Goal: Transaction & Acquisition: Purchase product/service

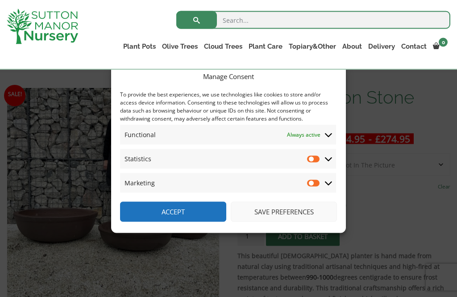
click at [332, 163] on icon at bounding box center [328, 159] width 7 height 8
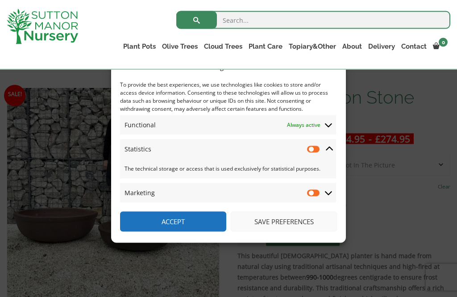
scroll to position [125, 0]
click at [316, 154] on input "Statistics" at bounding box center [313, 149] width 13 height 9
click at [311, 154] on input "Statistics" at bounding box center [313, 149] width 13 height 9
checkbox input "false"
click at [296, 232] on button "Save preferences" at bounding box center [284, 222] width 106 height 20
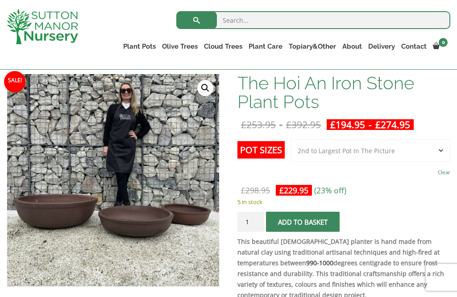
scroll to position [139, 0]
click at [440, 150] on select "Choose an option 3rd to Largest Pot In The Picture 2nd to Largest Pot In The Pi…" at bounding box center [371, 151] width 160 height 22
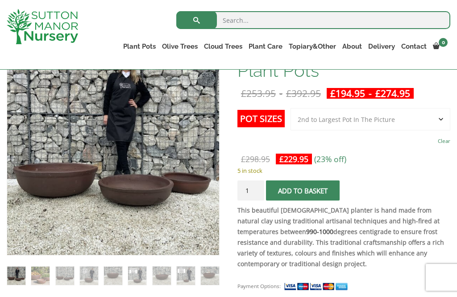
scroll to position [170, 0]
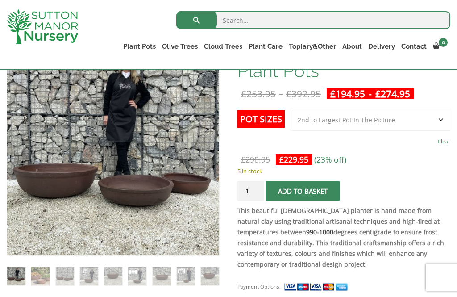
click at [442, 119] on select "Choose an option 3rd to Largest Pot In The Picture 2nd to Largest Pot In The Pi…" at bounding box center [371, 119] width 160 height 22
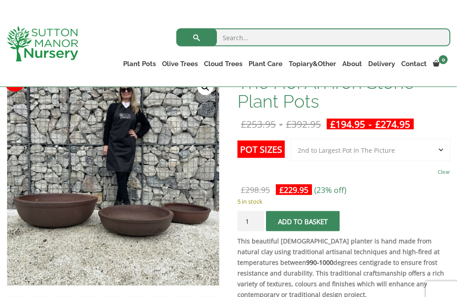
scroll to position [141, 0]
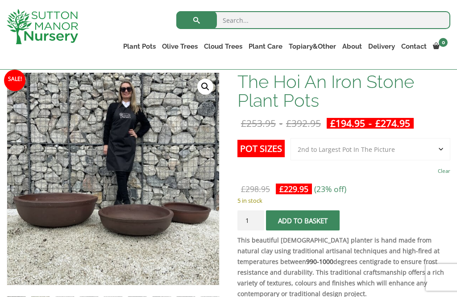
click at [442, 146] on select "Choose an option 3rd to Largest Pot In The Picture 2nd to Largest Pot In The Pi…" at bounding box center [371, 149] width 160 height 22
select select "3rd to Largest Pot In The Picture"
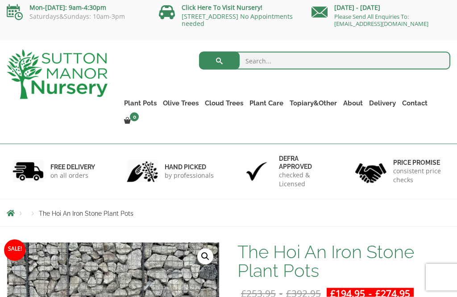
scroll to position [4, 0]
click at [0, 0] on ul "Resin Bonded Pots The Amalfi Pots The Milan Pots The Capri Pots The Brunello Po…" at bounding box center [0, 0] width 0 height 0
click at [0, 0] on link "The Old Stone Pots" at bounding box center [0, 0] width 0 height 0
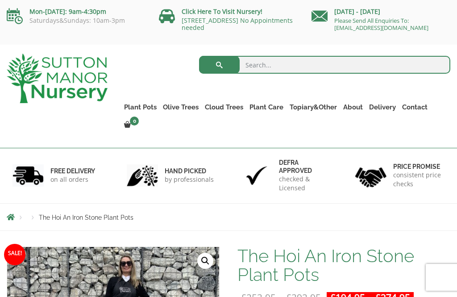
select select "3rd to Largest Pot In The Picture"
